Goal: Task Accomplishment & Management: Use online tool/utility

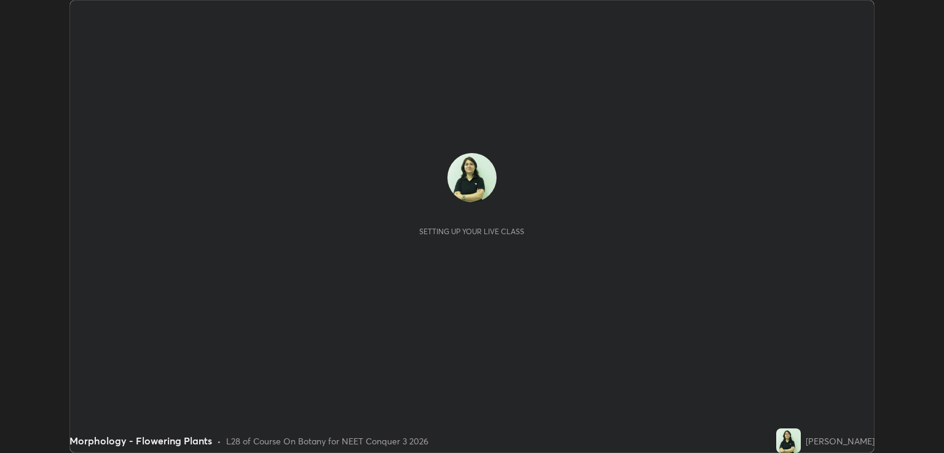
scroll to position [453, 943]
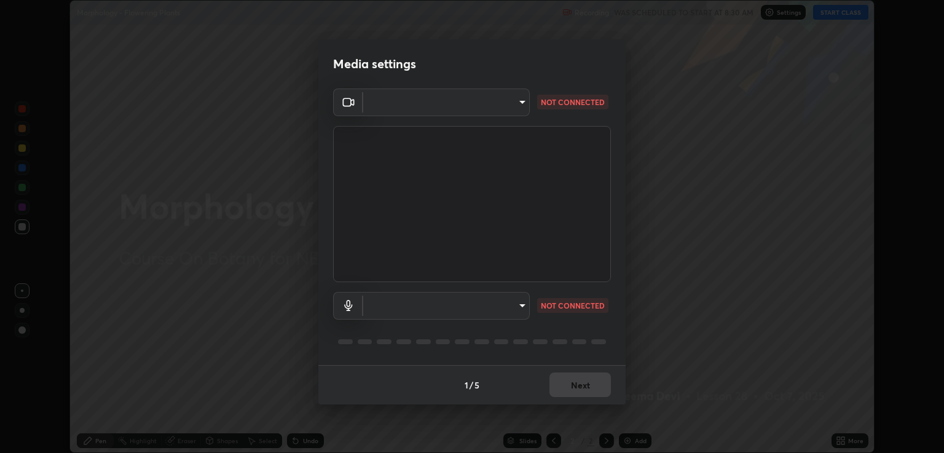
type input "40843d98562d9f5d3eedaa6b65eb6b7acee7651b253b4360fa7262c70a609c07"
type input "c328de03916d3032704ba0a2bbeab6993d2f57c1de640bd94cb1a66c1c9be3e9"
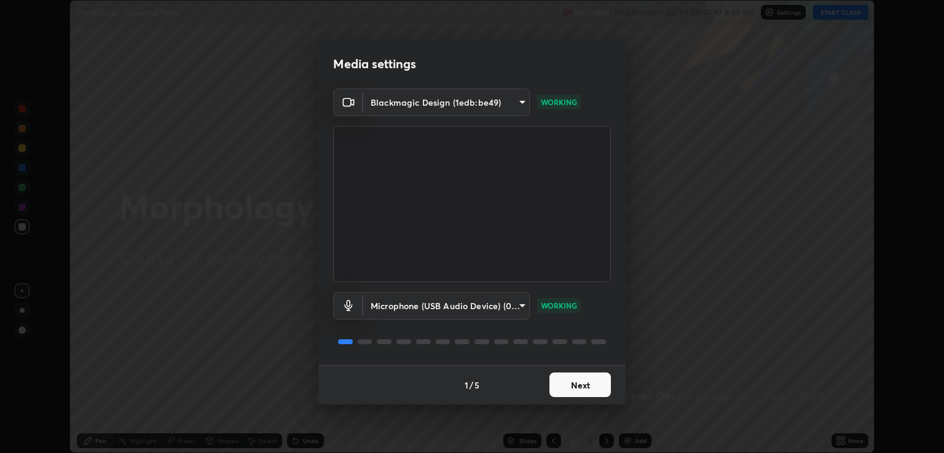
click at [591, 385] on button "Next" at bounding box center [579, 384] width 61 height 25
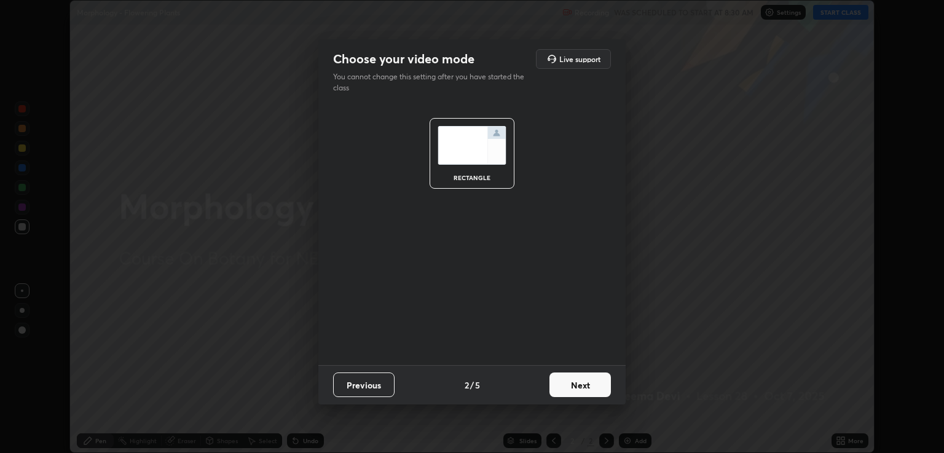
click at [586, 388] on button "Next" at bounding box center [579, 384] width 61 height 25
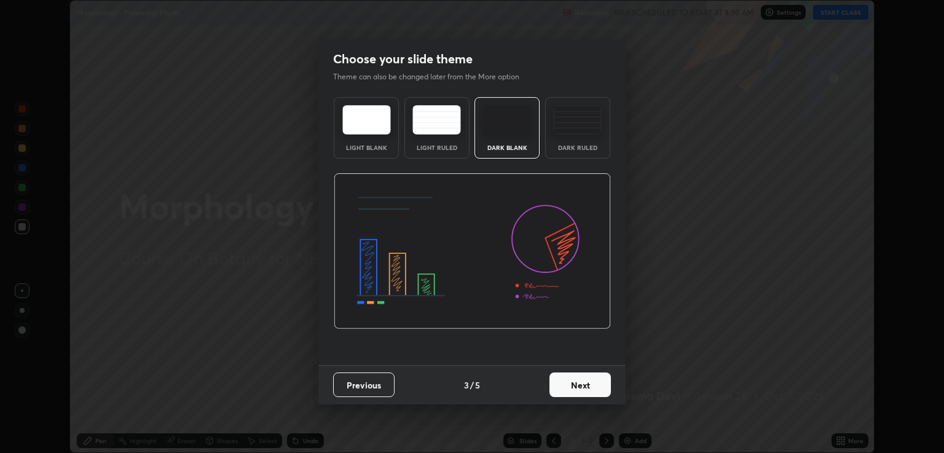
click at [589, 385] on button "Next" at bounding box center [579, 384] width 61 height 25
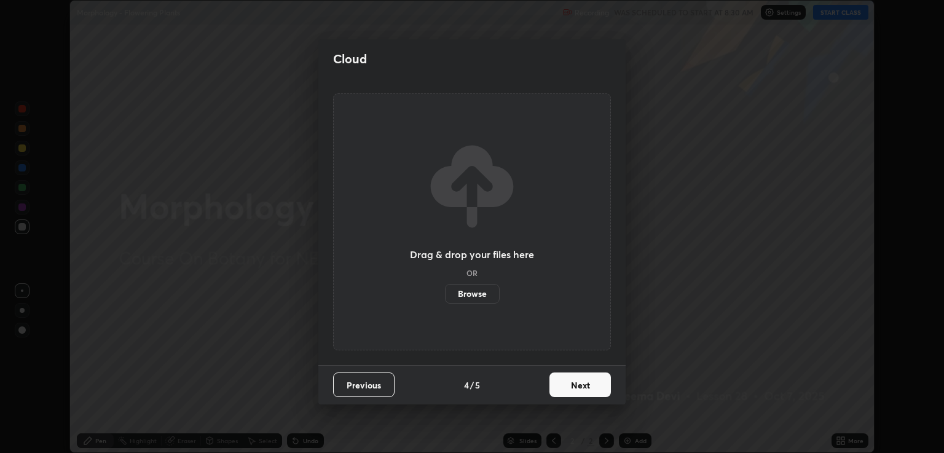
click at [588, 387] on button "Next" at bounding box center [579, 384] width 61 height 25
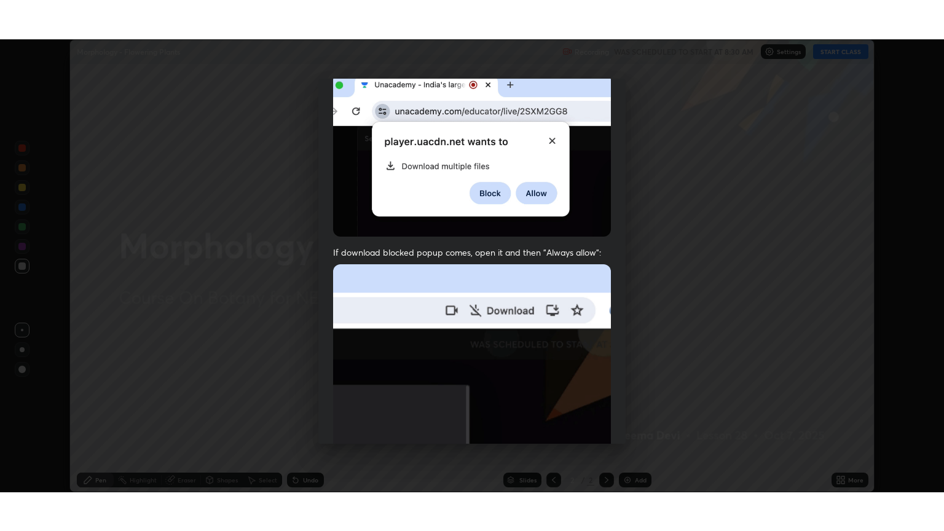
scroll to position [249, 0]
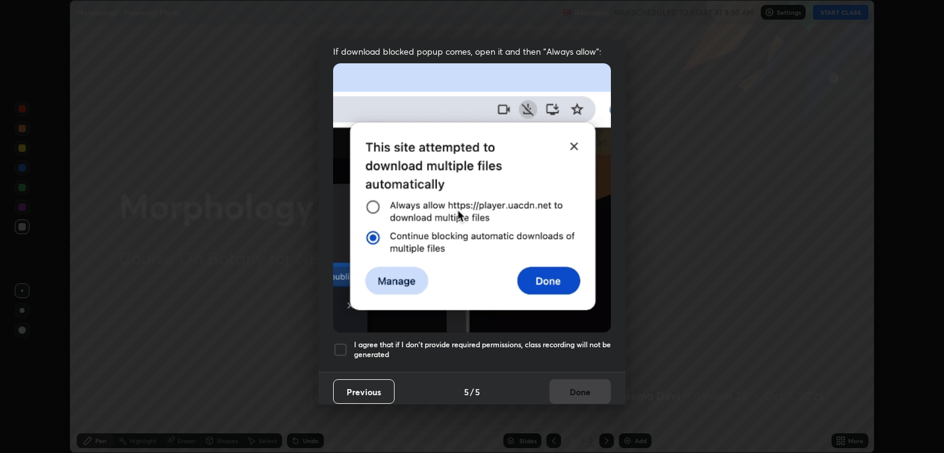
click at [339, 345] on div at bounding box center [340, 349] width 15 height 15
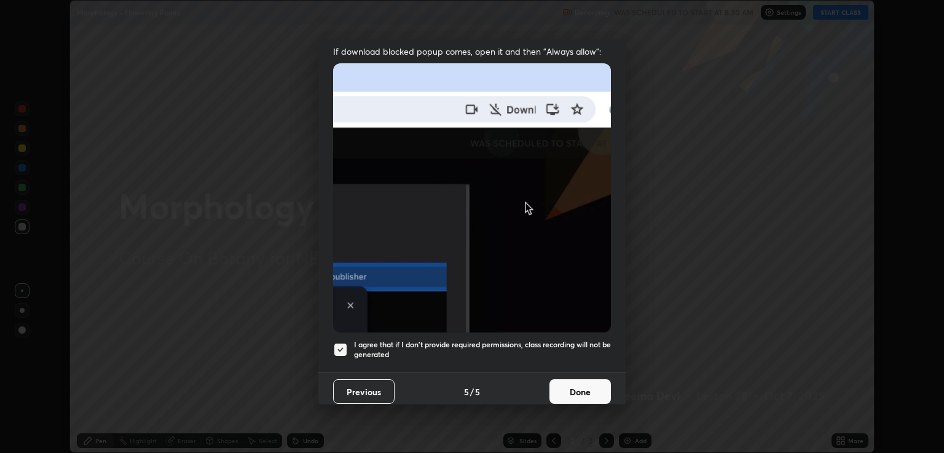
click at [583, 385] on button "Done" at bounding box center [579, 391] width 61 height 25
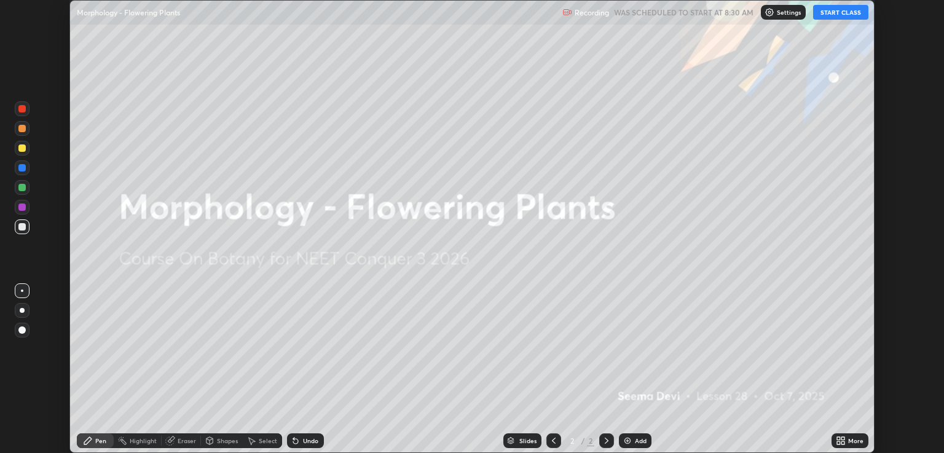
click at [849, 16] on button "START CLASS" at bounding box center [840, 12] width 55 height 15
click at [851, 439] on div "More" at bounding box center [855, 441] width 15 height 6
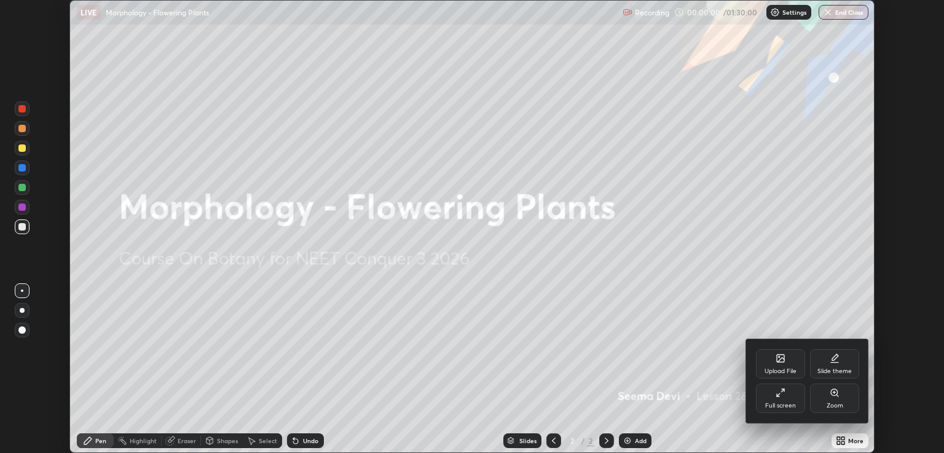
click at [773, 395] on div "Full screen" at bounding box center [780, 399] width 49 height 30
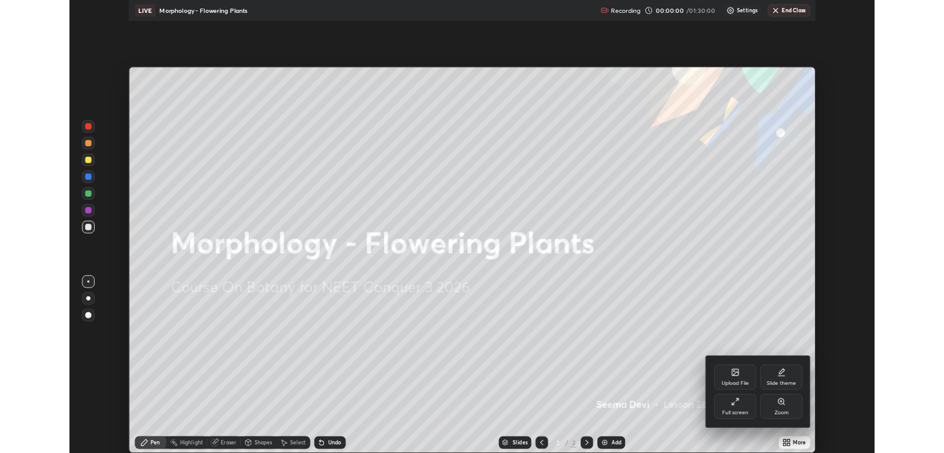
scroll to position [531, 944]
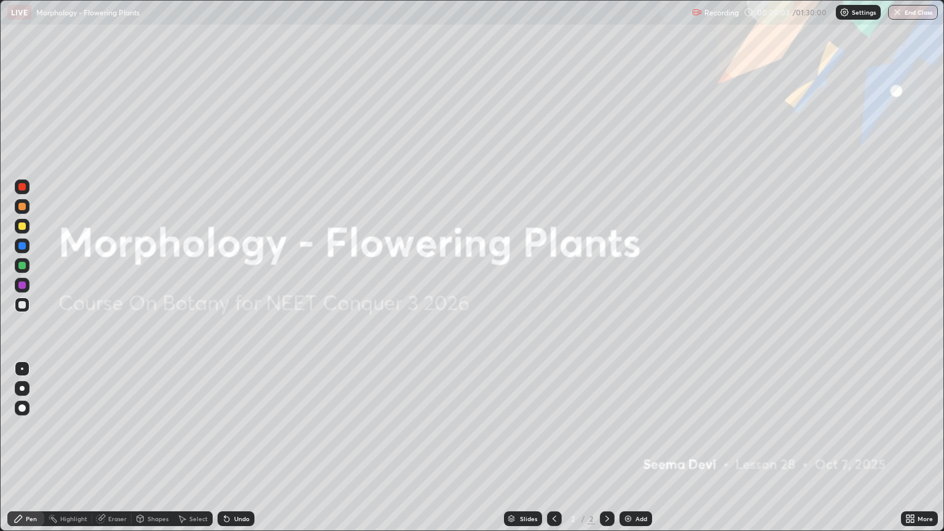
click at [23, 388] on div at bounding box center [22, 388] width 5 height 5
click at [27, 227] on div at bounding box center [22, 226] width 15 height 15
click at [636, 452] on div "Add" at bounding box center [642, 519] width 12 height 6
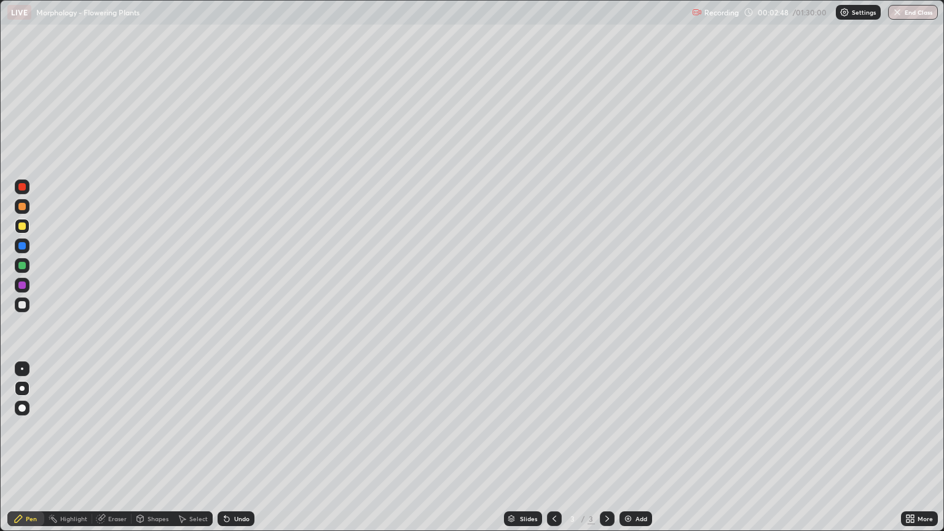
click at [238, 452] on div "Undo" at bounding box center [241, 519] width 15 height 6
click at [19, 307] on div at bounding box center [21, 304] width 7 height 7
click at [117, 452] on div "Eraser" at bounding box center [117, 519] width 18 height 6
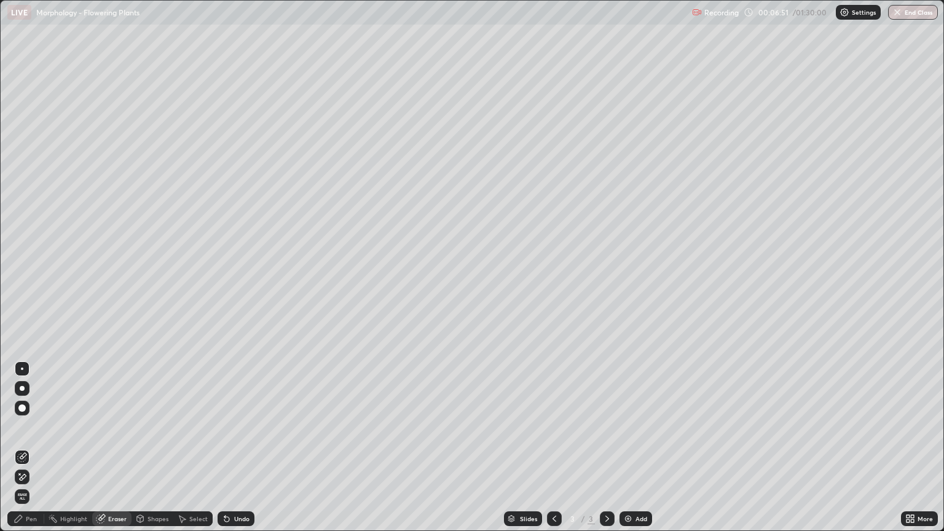
click at [39, 452] on div "Pen" at bounding box center [25, 518] width 37 height 15
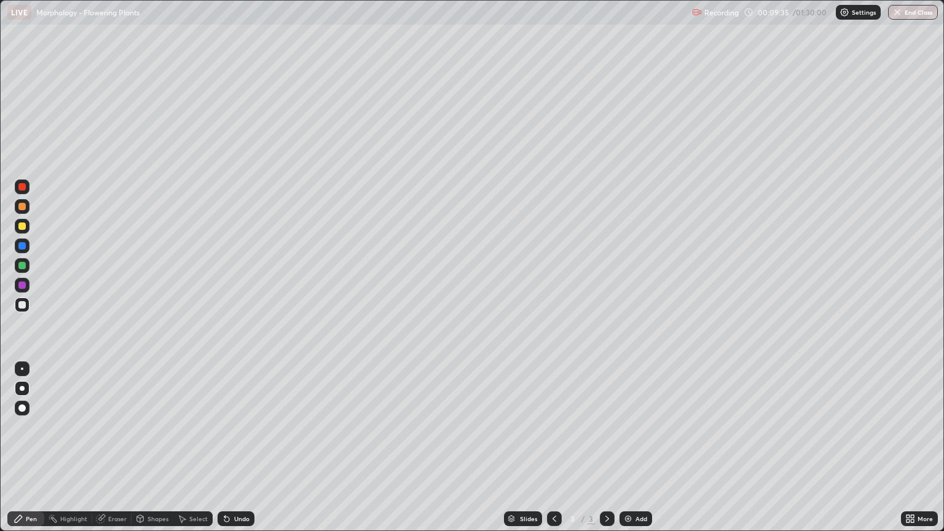
click at [632, 452] on div "Add" at bounding box center [636, 518] width 33 height 15
click at [28, 268] on div at bounding box center [22, 265] width 15 height 15
click at [23, 203] on div at bounding box center [21, 206] width 7 height 7
click at [22, 307] on div at bounding box center [21, 304] width 7 height 7
click at [20, 227] on div at bounding box center [21, 226] width 7 height 7
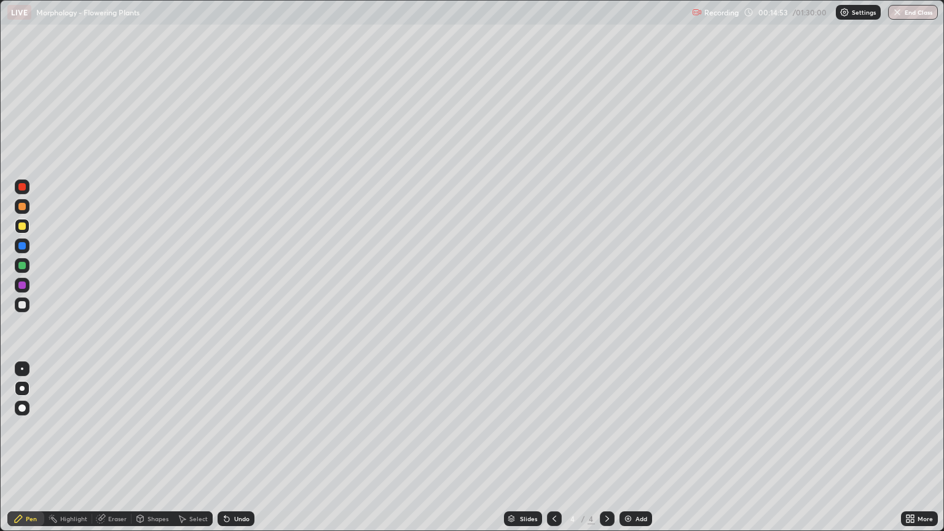
click at [25, 264] on div at bounding box center [21, 265] width 7 height 7
click at [22, 369] on div at bounding box center [22, 369] width 2 height 2
click at [22, 304] on div at bounding box center [21, 304] width 7 height 7
click at [22, 266] on div at bounding box center [21, 265] width 7 height 7
click at [238, 452] on div "Undo" at bounding box center [241, 519] width 15 height 6
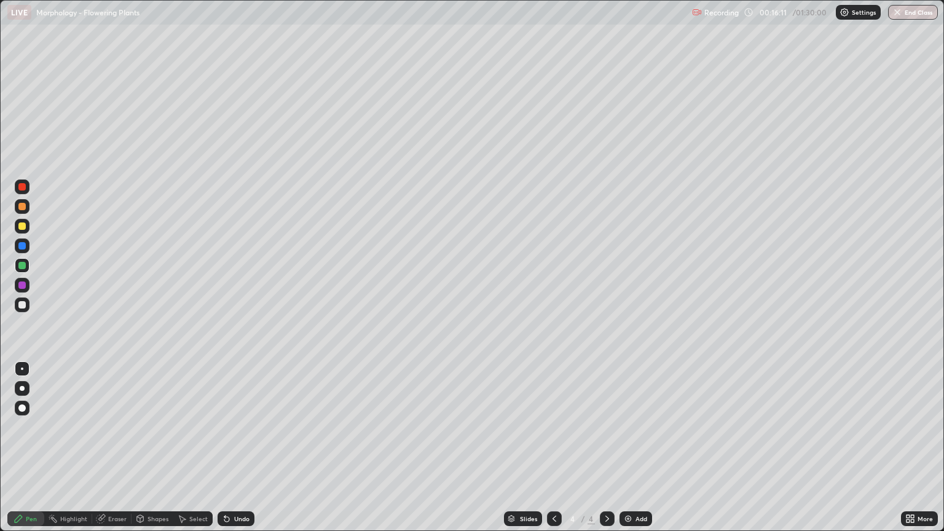
click at [238, 452] on div "Undo" at bounding box center [241, 519] width 15 height 6
click at [641, 452] on div "Add" at bounding box center [636, 518] width 33 height 15
click at [22, 388] on div at bounding box center [22, 388] width 5 height 5
click at [22, 299] on div at bounding box center [22, 304] width 15 height 15
click at [23, 229] on div at bounding box center [21, 226] width 7 height 7
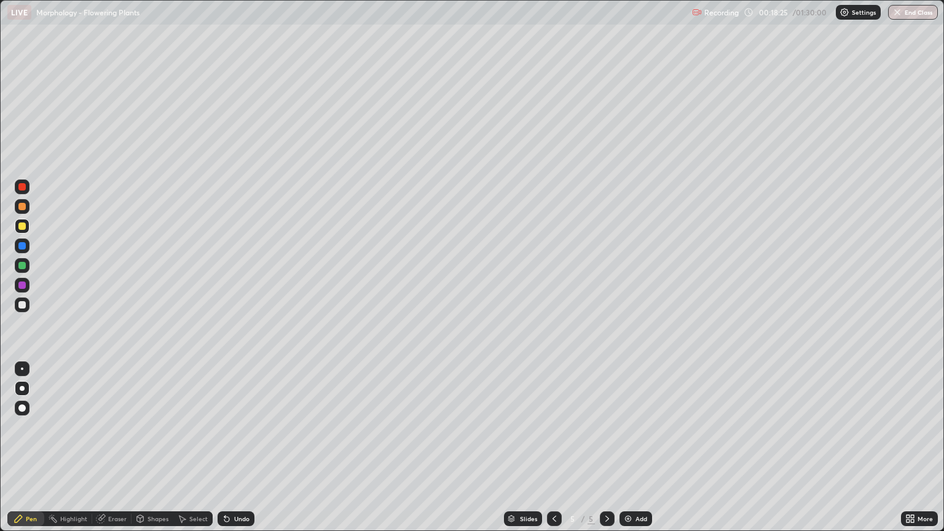
click at [23, 205] on div at bounding box center [21, 206] width 7 height 7
click at [24, 228] on div at bounding box center [21, 226] width 7 height 7
click at [26, 305] on div at bounding box center [22, 304] width 15 height 15
click at [22, 369] on div at bounding box center [22, 369] width 2 height 2
click at [237, 452] on div "Undo" at bounding box center [241, 519] width 15 height 6
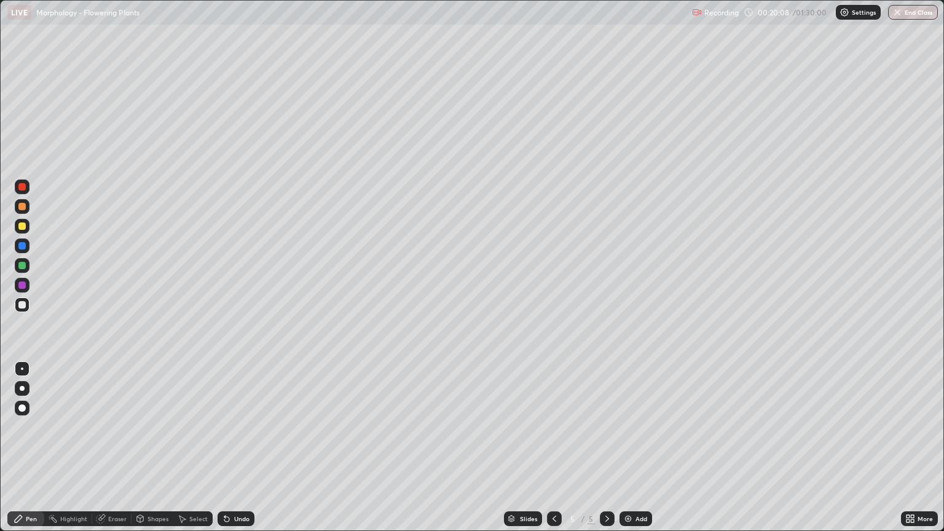
click at [22, 205] on div at bounding box center [21, 206] width 7 height 7
click at [22, 264] on div at bounding box center [21, 265] width 7 height 7
click at [26, 306] on div at bounding box center [22, 304] width 15 height 15
click at [22, 246] on div at bounding box center [21, 245] width 7 height 7
click at [636, 452] on div "Add" at bounding box center [642, 519] width 12 height 6
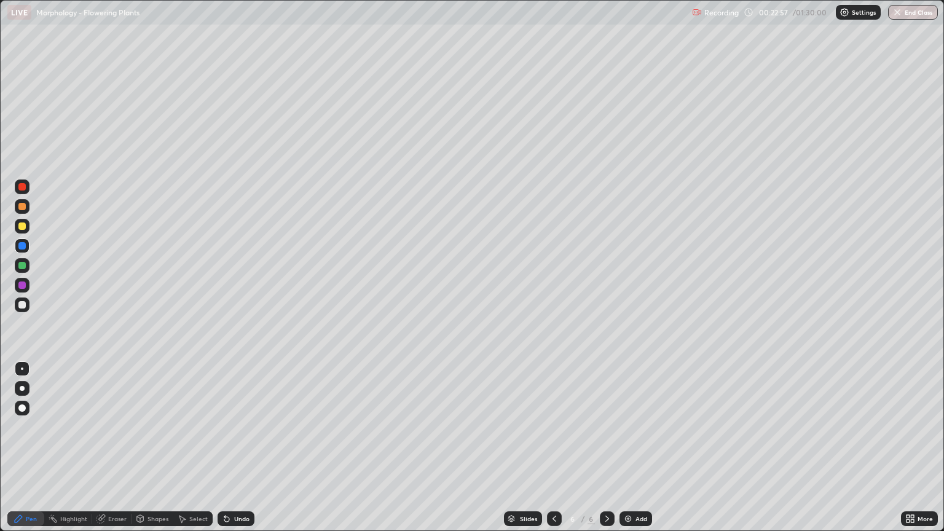
click at [22, 388] on div at bounding box center [22, 388] width 5 height 5
click at [22, 226] on div at bounding box center [21, 226] width 7 height 7
click at [225, 452] on icon at bounding box center [226, 519] width 5 height 5
click at [227, 452] on icon at bounding box center [226, 519] width 5 height 5
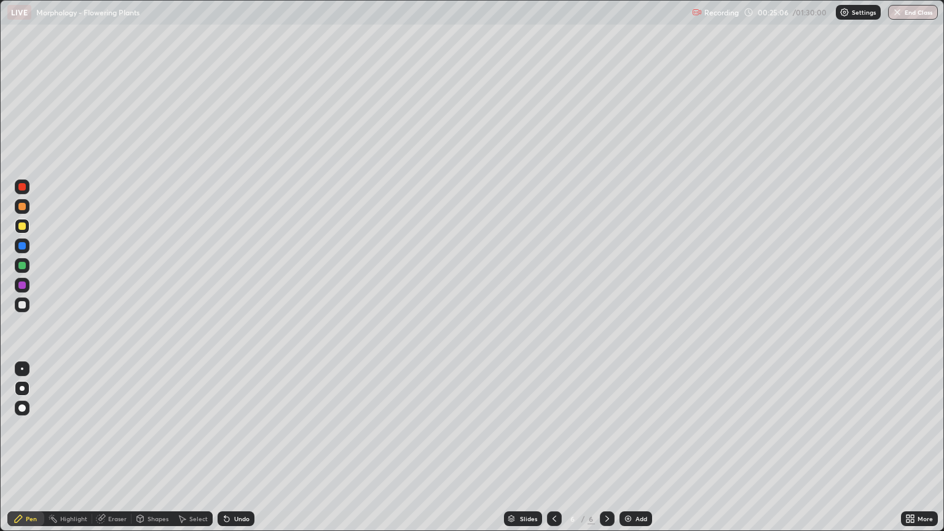
click at [230, 452] on div "Undo" at bounding box center [236, 518] width 37 height 15
click at [25, 267] on div at bounding box center [21, 265] width 7 height 7
click at [25, 229] on div at bounding box center [21, 226] width 7 height 7
click at [237, 452] on div "Undo" at bounding box center [241, 519] width 15 height 6
click at [236, 452] on div "Undo" at bounding box center [241, 519] width 15 height 6
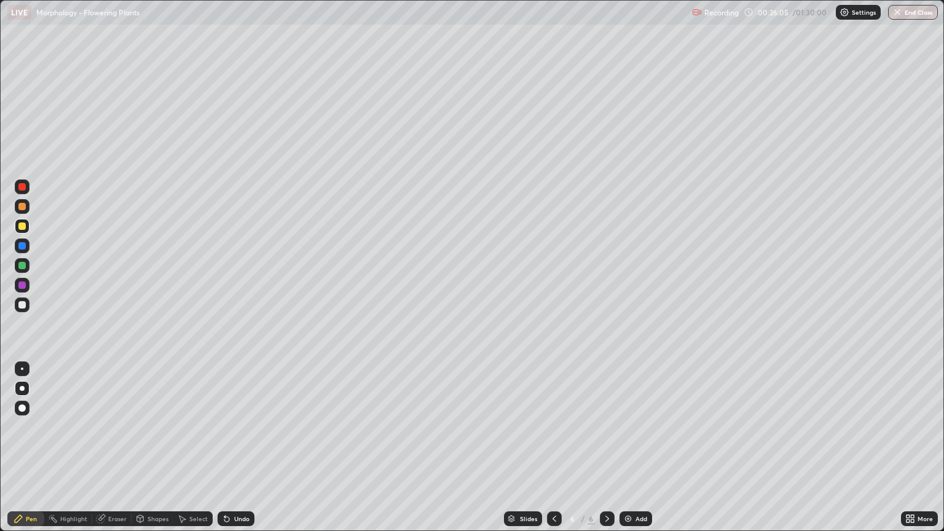
click at [235, 452] on div "Undo" at bounding box center [241, 519] width 15 height 6
click at [23, 264] on div at bounding box center [21, 265] width 7 height 7
click at [24, 208] on div at bounding box center [21, 206] width 7 height 7
click at [236, 452] on div "Undo" at bounding box center [241, 519] width 15 height 6
click at [229, 452] on icon at bounding box center [227, 519] width 10 height 10
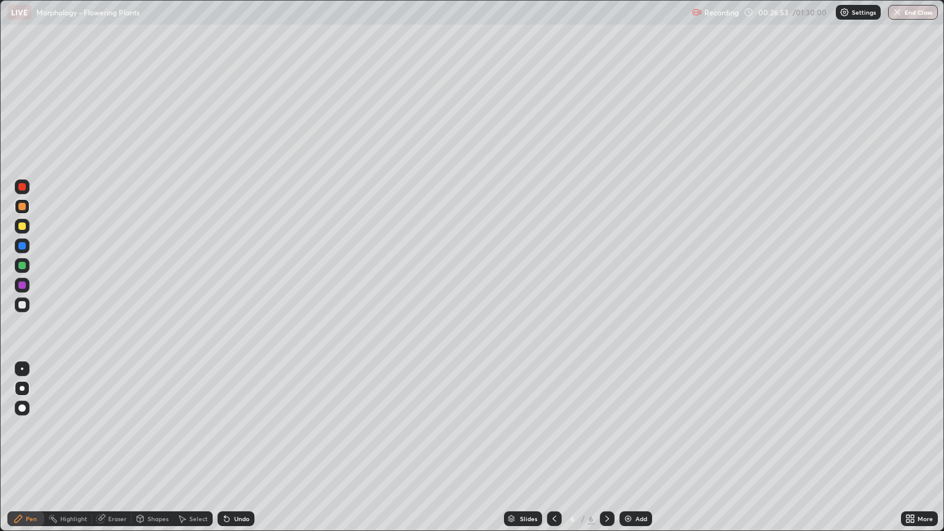
click at [22, 207] on div at bounding box center [21, 206] width 7 height 7
click at [22, 369] on div at bounding box center [22, 369] width 2 height 2
click at [22, 261] on div at bounding box center [22, 265] width 15 height 15
click at [20, 307] on div at bounding box center [21, 304] width 7 height 7
click at [21, 388] on div at bounding box center [22, 388] width 5 height 5
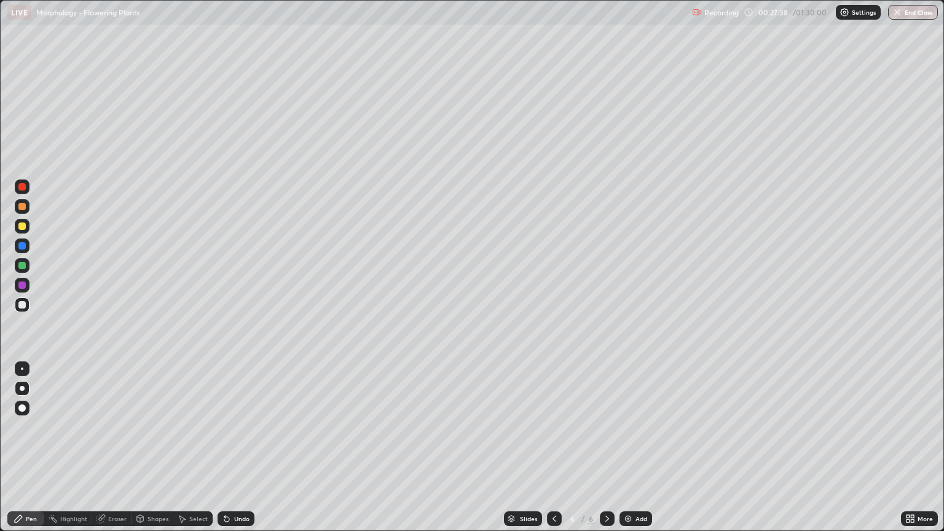
click at [238, 452] on div "Undo" at bounding box center [241, 519] width 15 height 6
click at [235, 452] on div "Undo" at bounding box center [241, 519] width 15 height 6
click at [235, 452] on div "Undo" at bounding box center [236, 518] width 37 height 15
click at [236, 452] on div "Undo" at bounding box center [241, 519] width 15 height 6
click at [25, 267] on div at bounding box center [21, 265] width 7 height 7
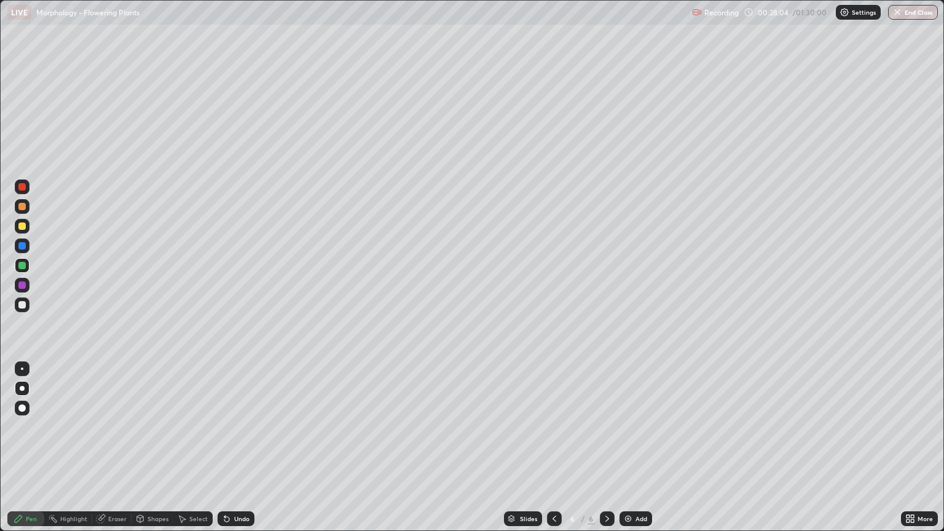
click at [234, 452] on div "Undo" at bounding box center [241, 519] width 15 height 6
click at [23, 211] on div at bounding box center [22, 206] width 15 height 15
click at [26, 265] on div at bounding box center [22, 265] width 15 height 15
click at [23, 302] on div at bounding box center [21, 304] width 7 height 7
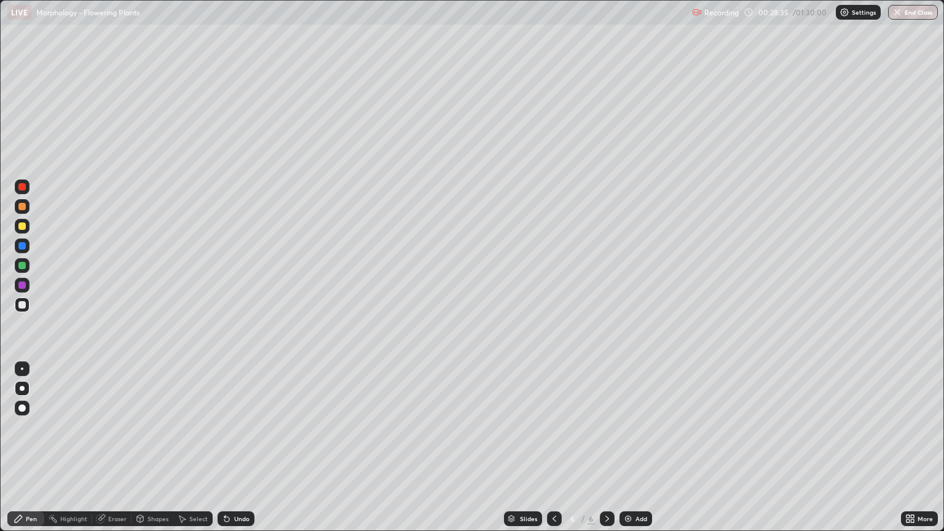
click at [20, 374] on div at bounding box center [22, 368] width 15 height 15
click at [22, 208] on div at bounding box center [21, 206] width 7 height 7
click at [23, 229] on div at bounding box center [21, 226] width 7 height 7
click at [636, 452] on div "Add" at bounding box center [642, 519] width 12 height 6
click at [22, 388] on div at bounding box center [22, 388] width 5 height 5
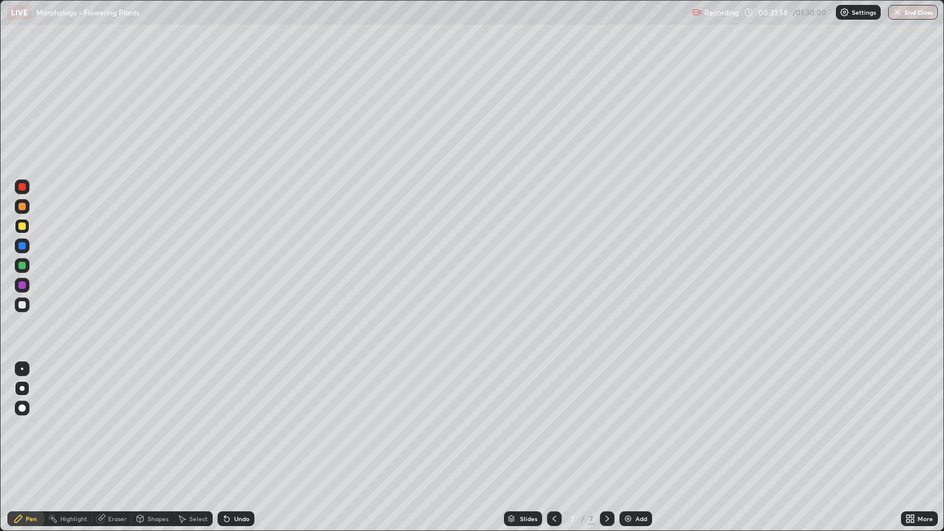
click at [23, 287] on div at bounding box center [21, 285] width 7 height 7
click at [20, 227] on div at bounding box center [21, 226] width 7 height 7
click at [242, 452] on div "Undo" at bounding box center [241, 519] width 15 height 6
click at [240, 452] on div "Undo" at bounding box center [241, 519] width 15 height 6
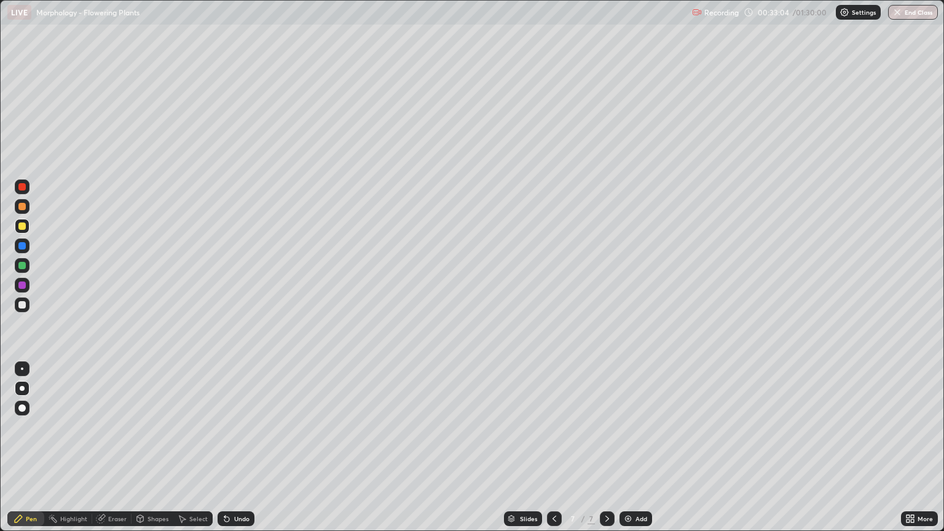
click at [239, 452] on div "Undo" at bounding box center [241, 519] width 15 height 6
click at [25, 285] on div at bounding box center [21, 285] width 7 height 7
click at [23, 209] on div at bounding box center [21, 206] width 7 height 7
click at [20, 267] on div at bounding box center [21, 265] width 7 height 7
click at [243, 452] on div "Undo" at bounding box center [241, 519] width 15 height 6
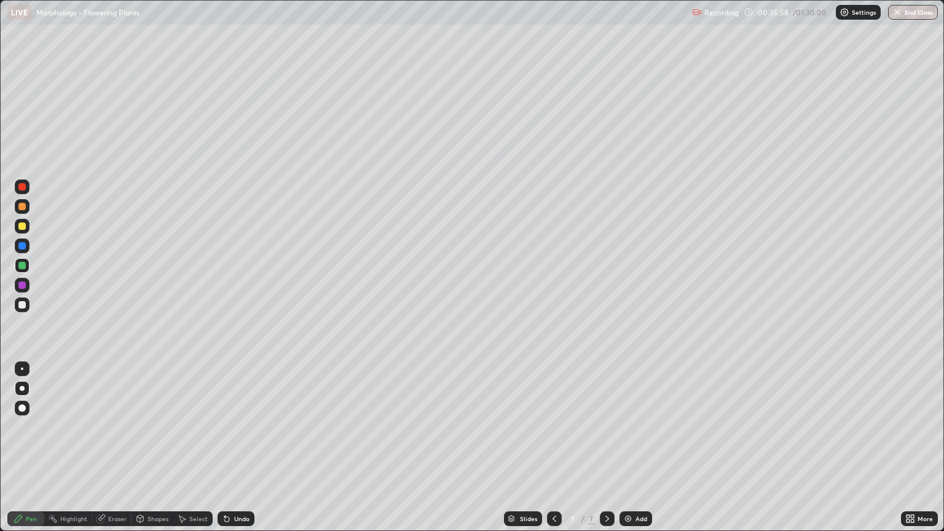
click at [244, 452] on div "Undo" at bounding box center [241, 519] width 15 height 6
click at [240, 452] on div "Undo" at bounding box center [236, 518] width 37 height 15
click at [233, 452] on div "Undo" at bounding box center [236, 518] width 37 height 15
click at [229, 452] on div "Undo" at bounding box center [236, 518] width 37 height 15
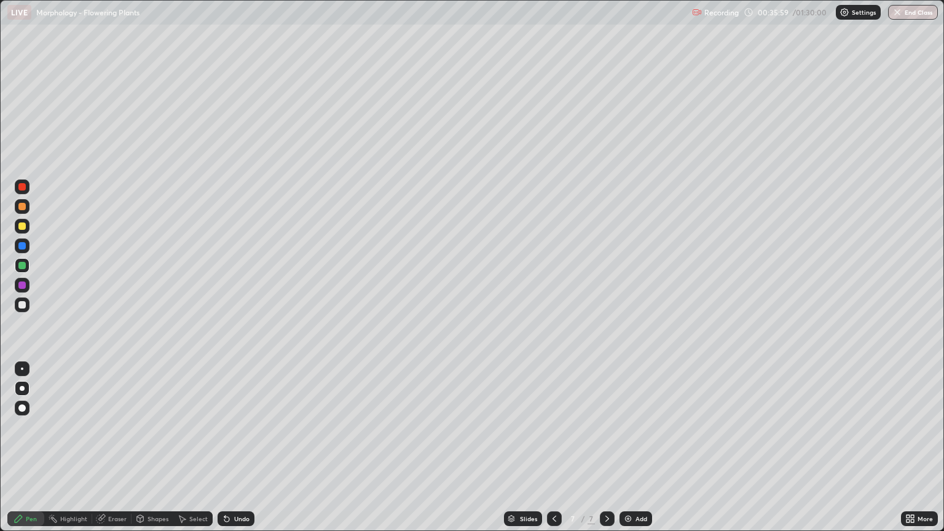
click at [226, 452] on icon at bounding box center [227, 519] width 10 height 10
click at [24, 226] on div at bounding box center [21, 226] width 7 height 7
click at [19, 213] on div at bounding box center [22, 206] width 15 height 15
click at [634, 452] on div "Add" at bounding box center [636, 518] width 33 height 15
click at [24, 263] on div at bounding box center [21, 265] width 7 height 7
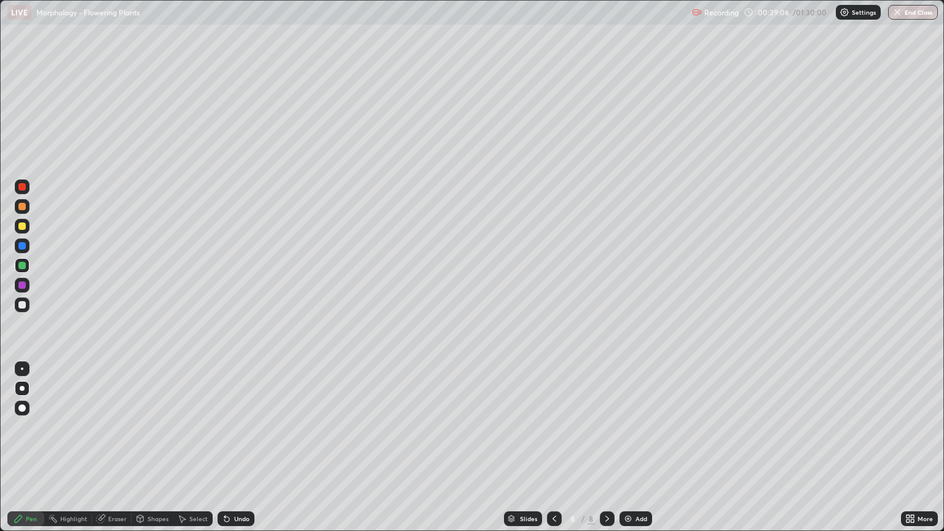
click at [22, 208] on div at bounding box center [21, 206] width 7 height 7
click at [22, 267] on div at bounding box center [21, 265] width 7 height 7
click at [17, 305] on div at bounding box center [22, 304] width 15 height 15
click at [21, 369] on div at bounding box center [22, 369] width 2 height 2
click at [238, 452] on div "Undo" at bounding box center [241, 519] width 15 height 6
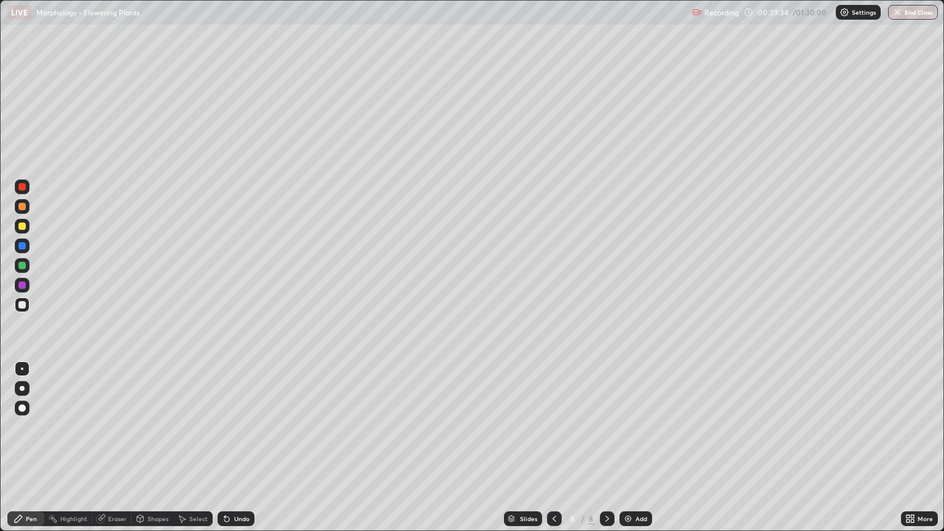
click at [238, 452] on div "Undo" at bounding box center [241, 519] width 15 height 6
click at [22, 205] on div at bounding box center [21, 206] width 7 height 7
click at [23, 304] on div at bounding box center [21, 304] width 7 height 7
click at [240, 452] on div "Undo" at bounding box center [241, 519] width 15 height 6
click at [242, 452] on div "Undo" at bounding box center [236, 518] width 37 height 15
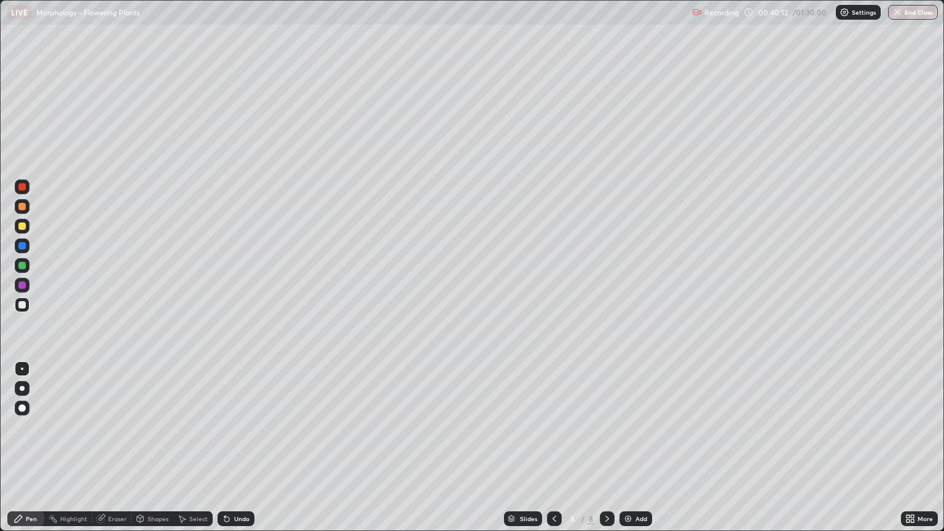
click at [230, 452] on div "Undo" at bounding box center [236, 518] width 37 height 15
click at [234, 452] on div "Undo" at bounding box center [241, 519] width 15 height 6
click at [22, 388] on div at bounding box center [22, 388] width 5 height 5
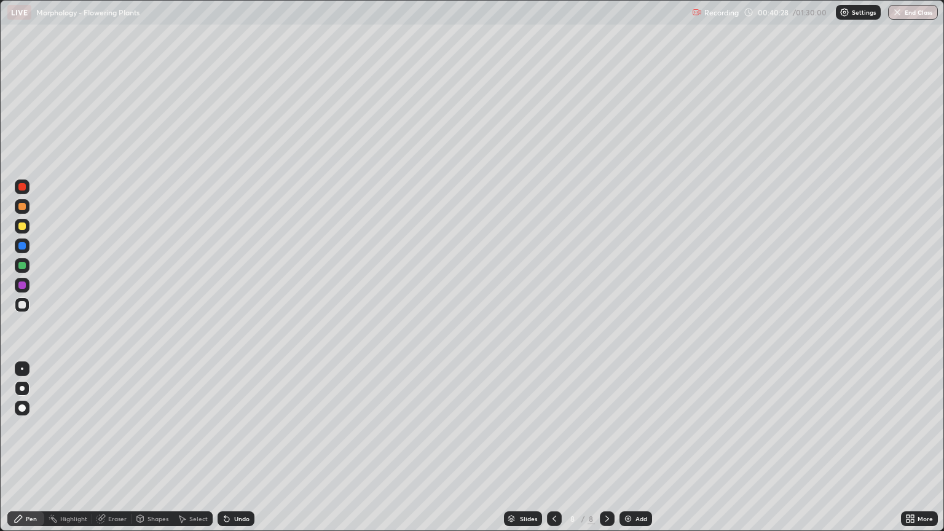
click at [243, 452] on div "Undo" at bounding box center [241, 519] width 15 height 6
click at [22, 227] on div at bounding box center [21, 226] width 7 height 7
click at [627, 452] on img at bounding box center [628, 519] width 10 height 10
click at [244, 452] on div "Undo" at bounding box center [241, 519] width 15 height 6
click at [241, 452] on div "Undo" at bounding box center [236, 518] width 37 height 15
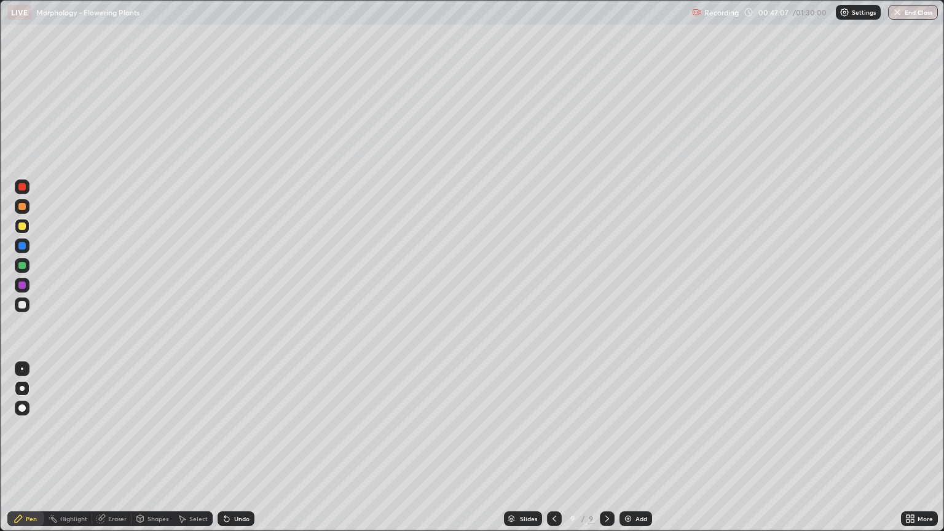
click at [241, 452] on div "Undo" at bounding box center [236, 518] width 37 height 15
click at [244, 452] on div "Undo" at bounding box center [236, 518] width 37 height 15
click at [629, 452] on img at bounding box center [628, 519] width 10 height 10
click at [24, 226] on div at bounding box center [21, 226] width 7 height 7
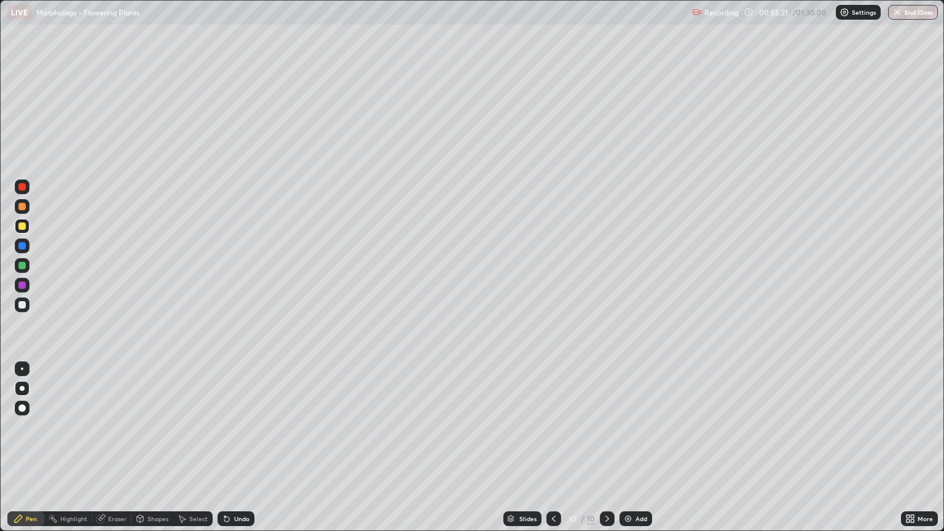
click at [24, 303] on div at bounding box center [21, 304] width 7 height 7
click at [20, 268] on div at bounding box center [21, 265] width 7 height 7
click at [22, 369] on div at bounding box center [22, 369] width 2 height 2
click at [238, 452] on div "Undo" at bounding box center [241, 519] width 15 height 6
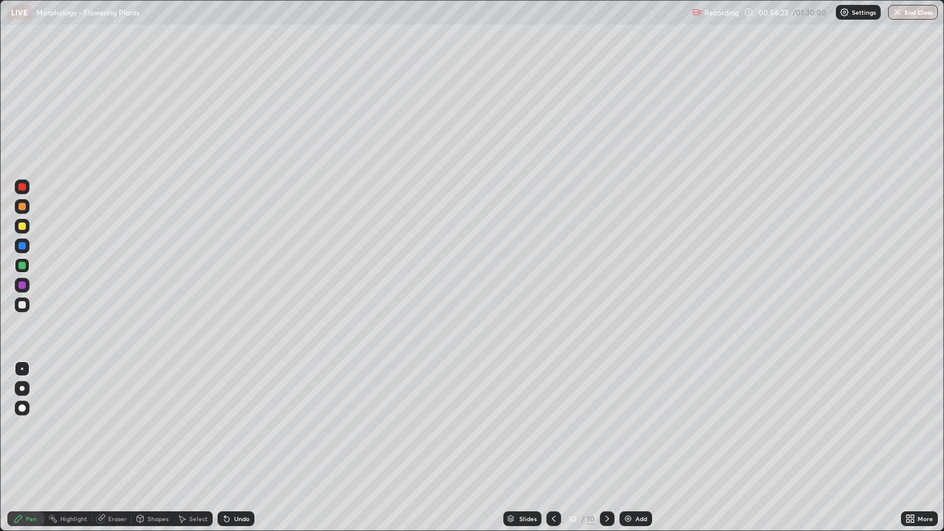
click at [22, 302] on div at bounding box center [21, 304] width 7 height 7
click at [17, 267] on div at bounding box center [22, 265] width 15 height 15
click at [18, 285] on div at bounding box center [21, 285] width 7 height 7
click at [24, 307] on div at bounding box center [21, 304] width 7 height 7
click at [238, 452] on div "Undo" at bounding box center [241, 519] width 15 height 6
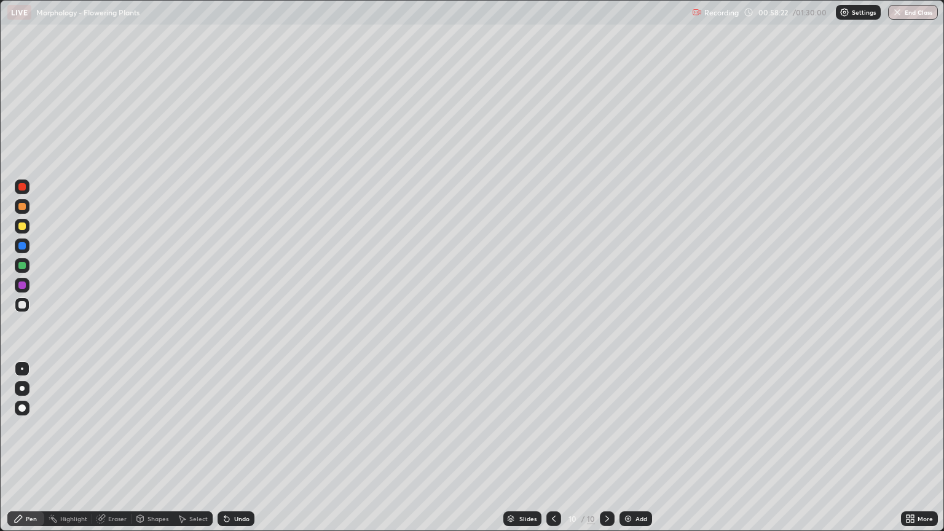
click at [238, 452] on div "Undo" at bounding box center [241, 519] width 15 height 6
click at [237, 452] on div "Undo" at bounding box center [241, 519] width 15 height 6
click at [237, 452] on div "Undo" at bounding box center [236, 518] width 37 height 15
click at [237, 452] on div "Undo" at bounding box center [241, 519] width 15 height 6
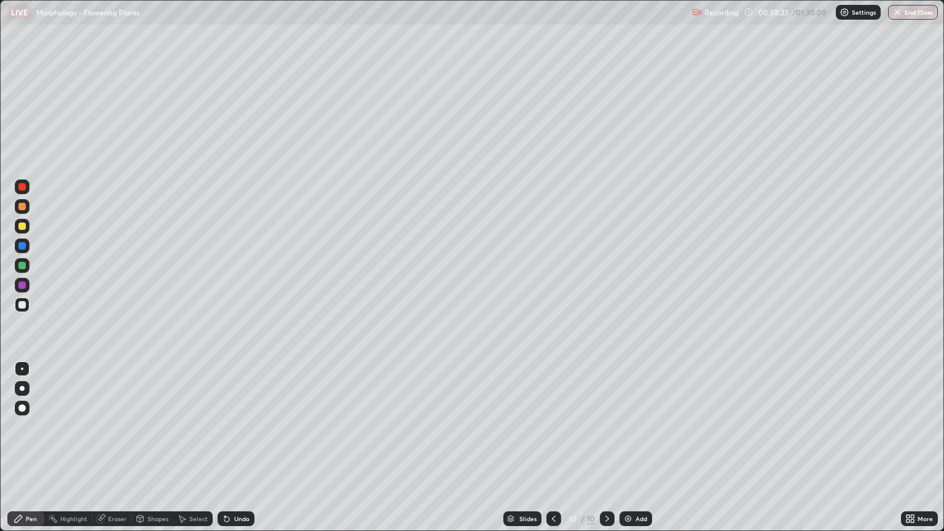
click at [236, 452] on div "Undo" at bounding box center [241, 519] width 15 height 6
click at [235, 452] on div "Undo" at bounding box center [241, 519] width 15 height 6
click at [17, 263] on div at bounding box center [22, 265] width 15 height 15
click at [21, 302] on div at bounding box center [21, 304] width 7 height 7
click at [639, 452] on div "Add" at bounding box center [642, 519] width 12 height 6
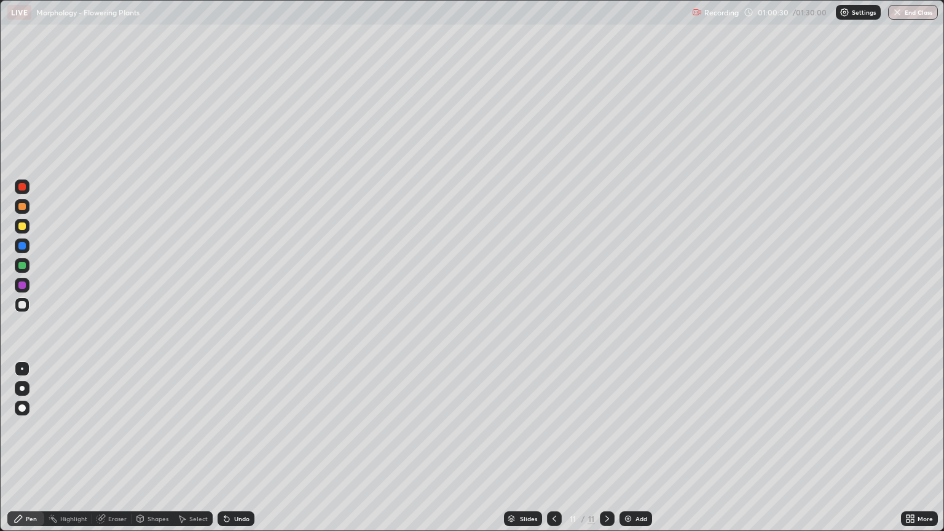
click at [20, 227] on div at bounding box center [21, 226] width 7 height 7
click at [22, 388] on div at bounding box center [22, 388] width 5 height 5
click at [236, 452] on div "Undo" at bounding box center [241, 519] width 15 height 6
click at [23, 211] on div at bounding box center [22, 206] width 15 height 15
click at [24, 266] on div at bounding box center [21, 265] width 7 height 7
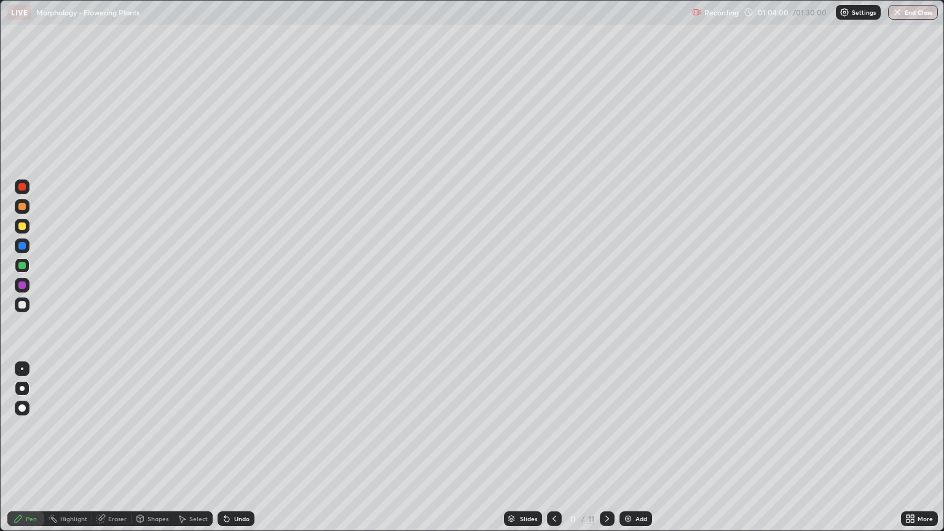
click at [18, 247] on div at bounding box center [21, 245] width 7 height 7
click at [23, 305] on div at bounding box center [21, 304] width 7 height 7
click at [23, 187] on div at bounding box center [21, 186] width 7 height 7
click at [21, 266] on div at bounding box center [21, 265] width 7 height 7
click at [24, 229] on div at bounding box center [21, 226] width 7 height 7
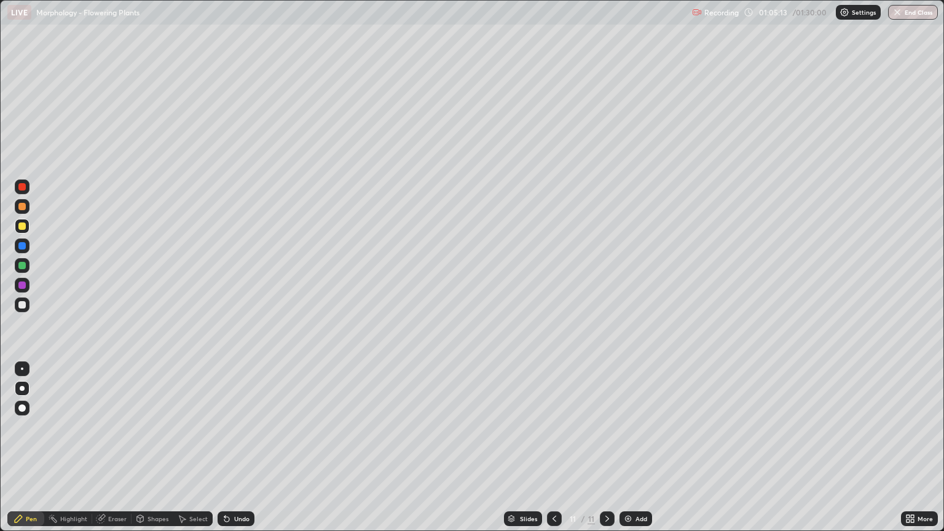
click at [22, 189] on div at bounding box center [21, 186] width 7 height 7
click at [23, 226] on div at bounding box center [21, 226] width 7 height 7
click at [22, 310] on div at bounding box center [22, 304] width 15 height 15
click at [20, 260] on div at bounding box center [22, 265] width 15 height 15
click at [17, 245] on div at bounding box center [22, 245] width 15 height 15
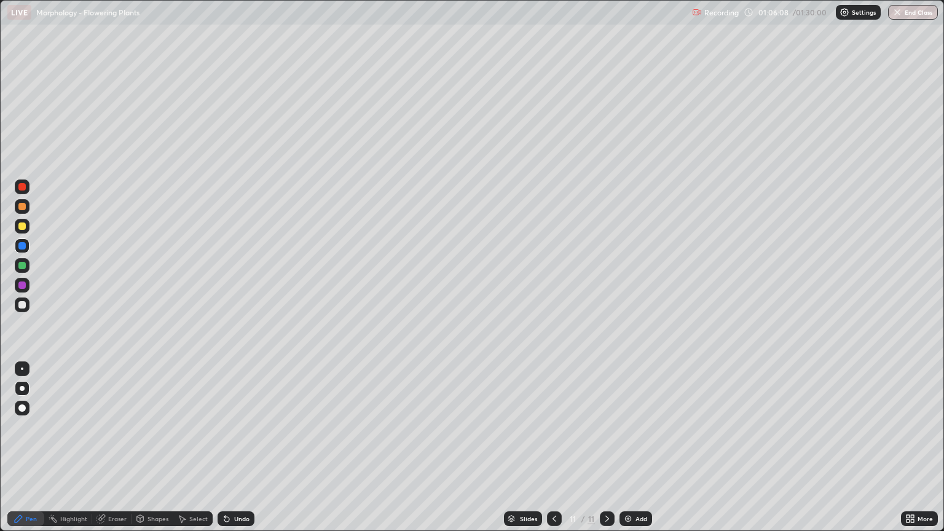
click at [22, 266] on div at bounding box center [21, 265] width 7 height 7
click at [25, 305] on div at bounding box center [21, 304] width 7 height 7
click at [633, 452] on div "Add" at bounding box center [636, 518] width 33 height 15
click at [22, 227] on div at bounding box center [21, 226] width 7 height 7
click at [242, 452] on div "Undo" at bounding box center [236, 518] width 37 height 15
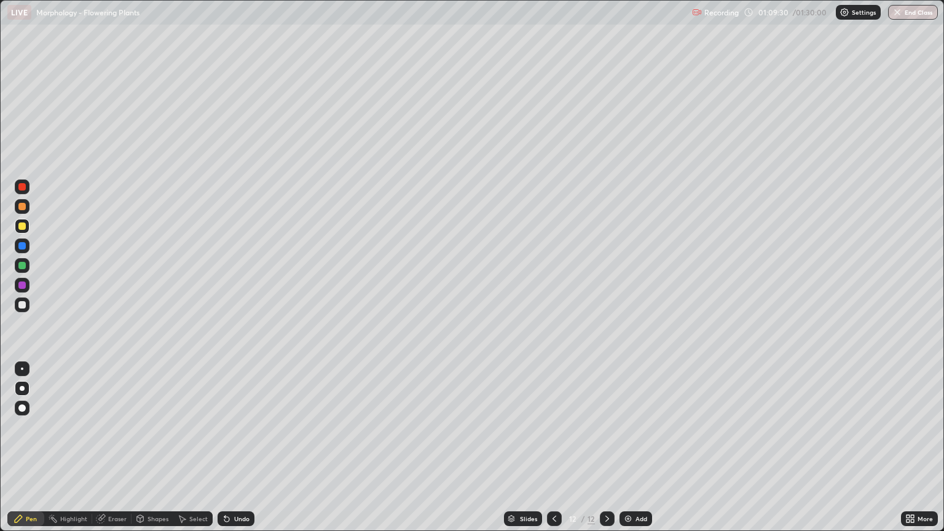
click at [18, 267] on div at bounding box center [21, 265] width 7 height 7
click at [235, 452] on div "Undo" at bounding box center [241, 519] width 15 height 6
click at [237, 452] on div "Undo" at bounding box center [241, 519] width 15 height 6
click at [236, 452] on div "Undo" at bounding box center [236, 518] width 37 height 15
click at [237, 452] on div "Undo" at bounding box center [241, 519] width 15 height 6
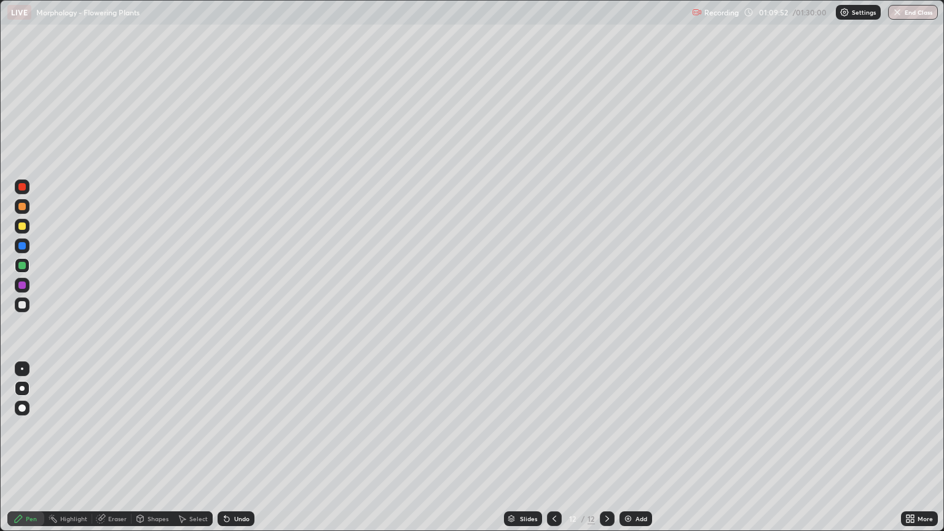
click at [239, 452] on div "Undo" at bounding box center [241, 519] width 15 height 6
click at [240, 452] on div "Undo" at bounding box center [236, 518] width 37 height 15
click at [23, 269] on div at bounding box center [21, 265] width 7 height 7
click at [22, 207] on div at bounding box center [21, 206] width 7 height 7
click at [22, 267] on div at bounding box center [21, 265] width 7 height 7
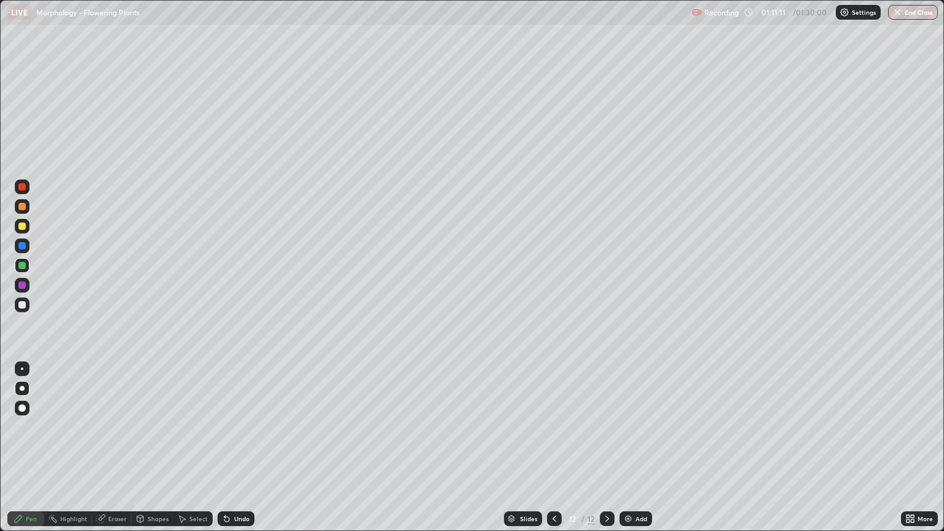
click at [20, 283] on div at bounding box center [21, 285] width 7 height 7
click at [22, 304] on div at bounding box center [21, 304] width 7 height 7
click at [22, 213] on div at bounding box center [22, 206] width 15 height 15
click at [21, 301] on div at bounding box center [21, 304] width 7 height 7
click at [22, 226] on div at bounding box center [21, 226] width 7 height 7
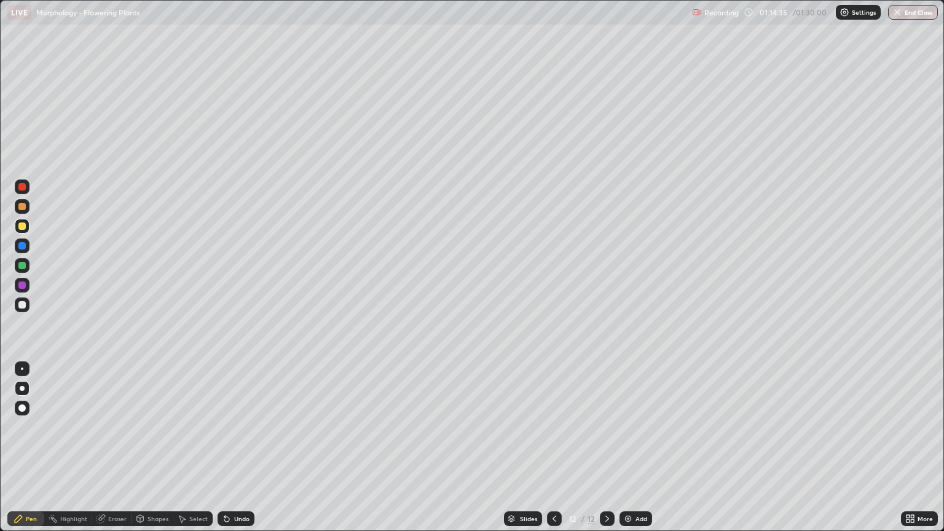
click at [24, 262] on div at bounding box center [21, 265] width 7 height 7
click at [21, 307] on div at bounding box center [21, 304] width 7 height 7
click at [551, 452] on div at bounding box center [554, 518] width 15 height 15
click at [605, 452] on icon at bounding box center [607, 519] width 10 height 10
click at [926, 452] on div "More" at bounding box center [925, 519] width 15 height 6
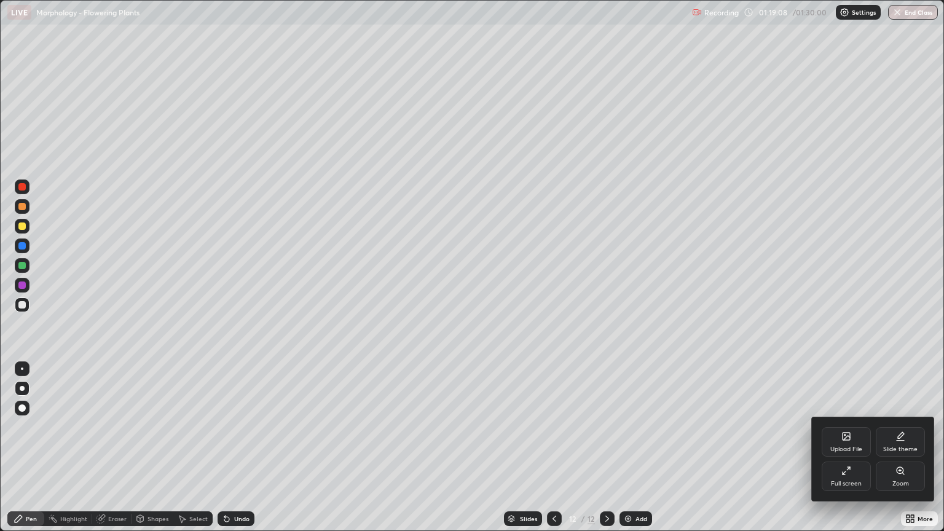
click at [846, 452] on div "Full screen" at bounding box center [846, 477] width 49 height 30
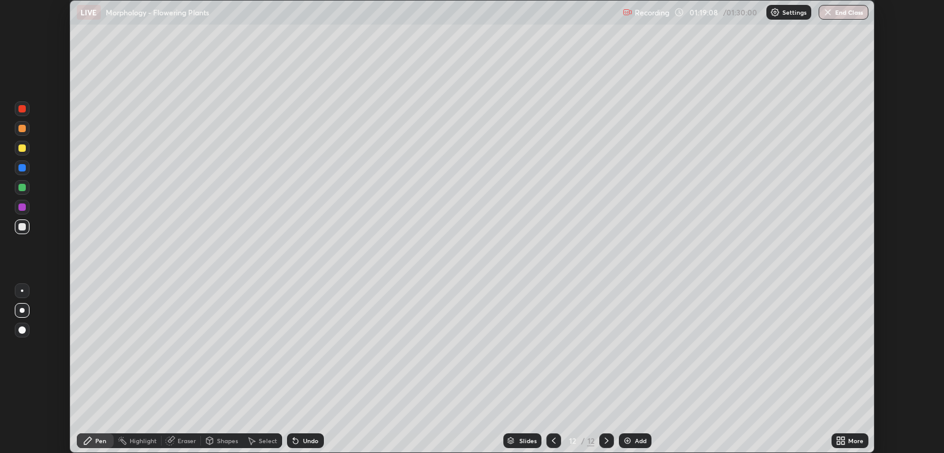
scroll to position [61011, 60521]
click at [848, 14] on button "End Class" at bounding box center [844, 12] width 50 height 15
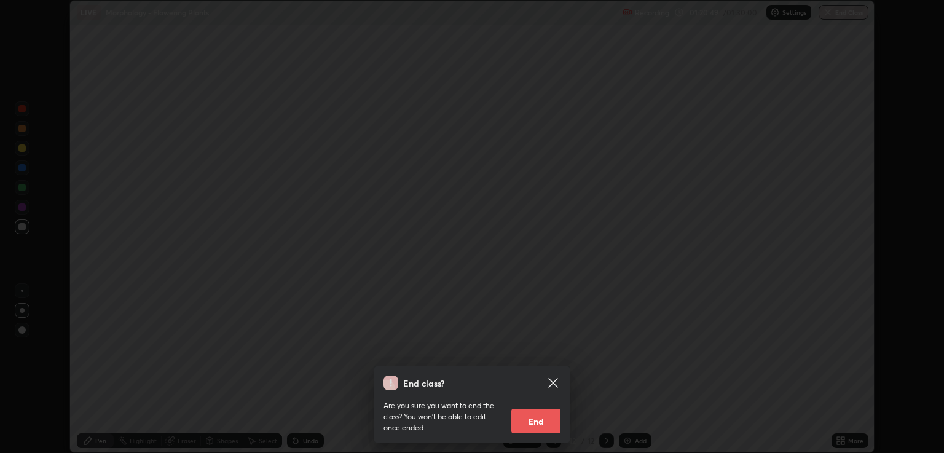
click at [538, 419] on button "End" at bounding box center [535, 421] width 49 height 25
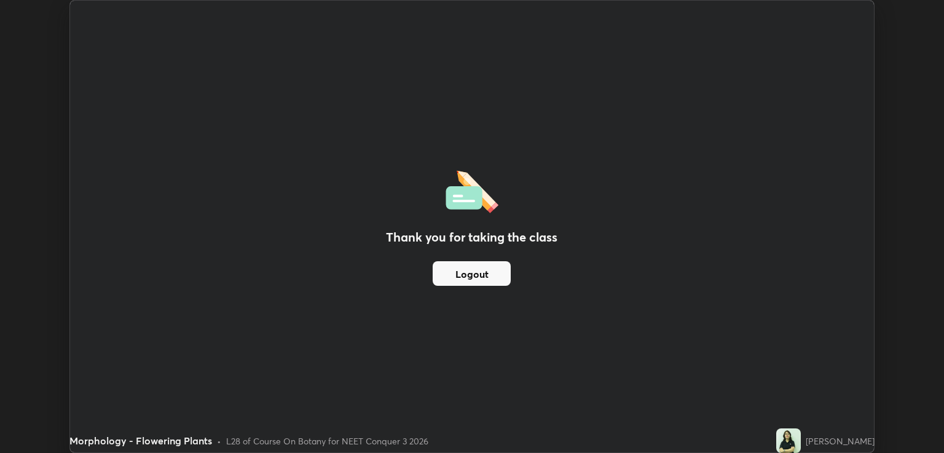
click at [494, 274] on button "Logout" at bounding box center [472, 273] width 78 height 25
click at [474, 270] on button "Logout" at bounding box center [472, 273] width 78 height 25
